Goal: Information Seeking & Learning: Learn about a topic

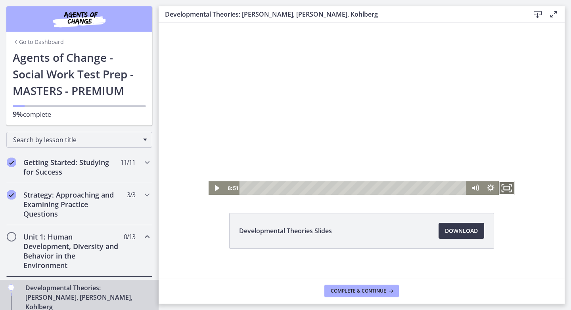
click at [506, 193] on icon "Fullscreen" at bounding box center [506, 188] width 19 height 16
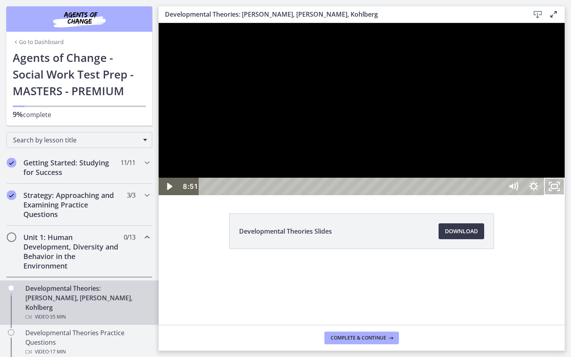
click at [531, 195] on div at bounding box center [362, 109] width 406 height 172
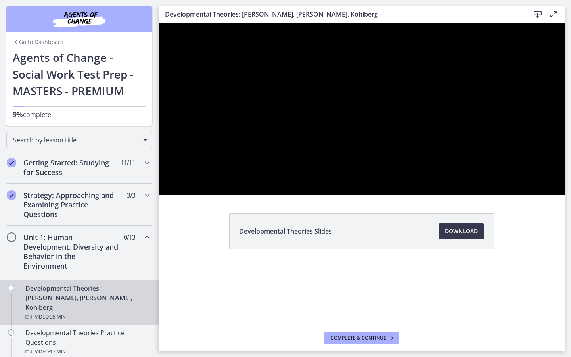
click at [531, 195] on div at bounding box center [362, 109] width 406 height 172
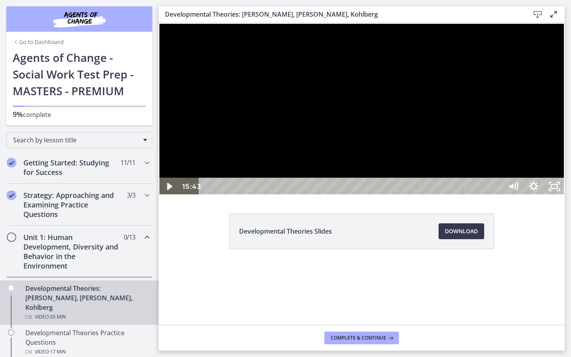
click at [485, 182] on div at bounding box center [362, 109] width 406 height 172
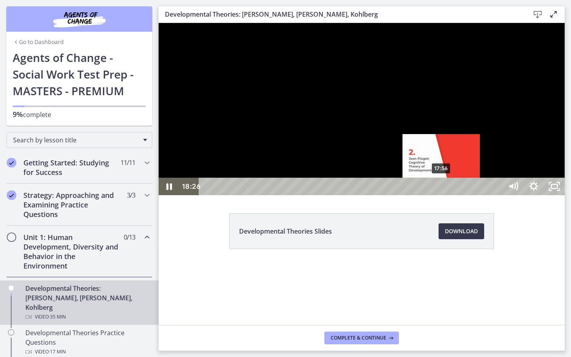
click at [441, 195] on div "17:56" at bounding box center [351, 186] width 291 height 17
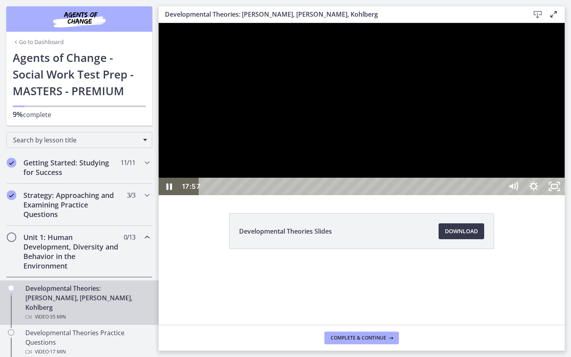
click at [471, 195] on div at bounding box center [362, 109] width 406 height 172
click at [557, 188] on rect "Unfullscreen" at bounding box center [554, 186] width 6 height 4
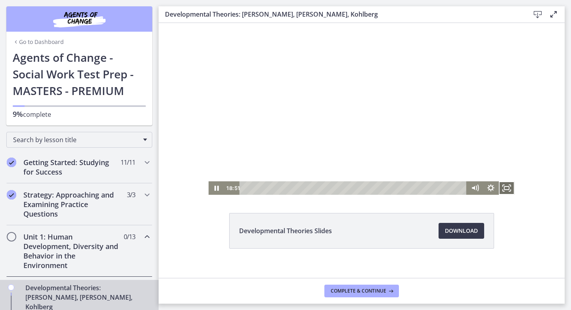
click at [506, 190] on icon "Fullscreen" at bounding box center [507, 188] width 16 height 13
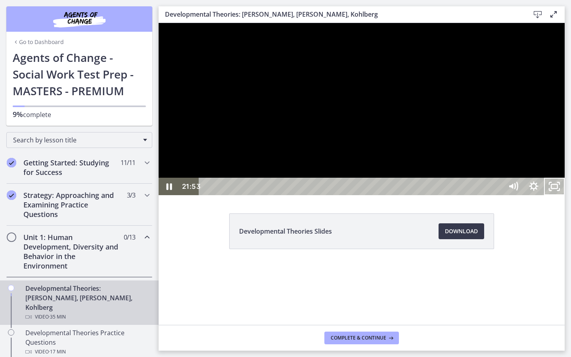
click at [564, 195] on div at bounding box center [362, 109] width 406 height 172
